Goal: Find specific page/section

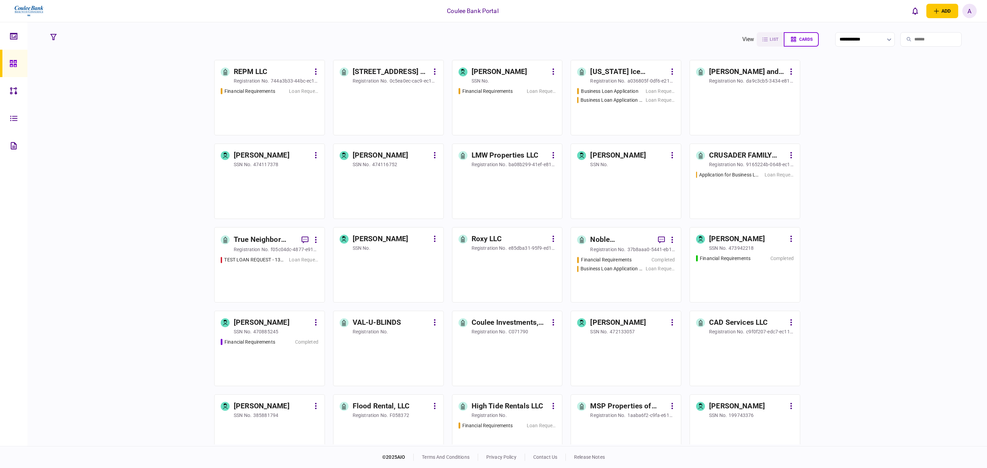
click at [916, 44] on input "search" at bounding box center [930, 39] width 61 height 14
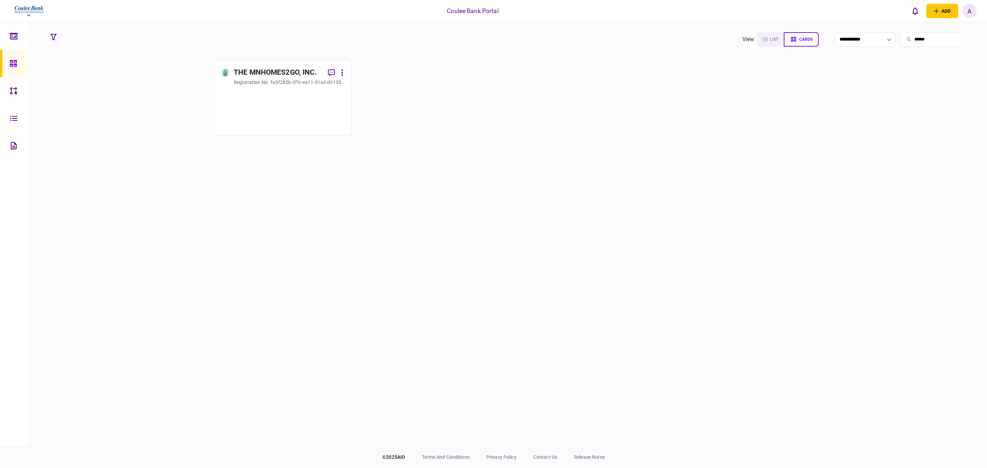
type input "******"
click at [274, 113] on div at bounding box center [283, 109] width 124 height 40
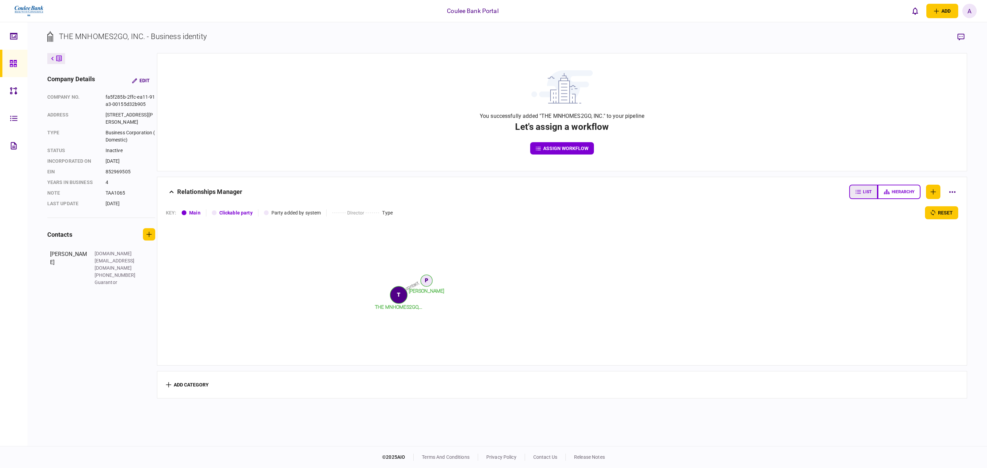
click at [863, 193] on span "list" at bounding box center [867, 191] width 9 height 5
